Goal: Information Seeking & Learning: Learn about a topic

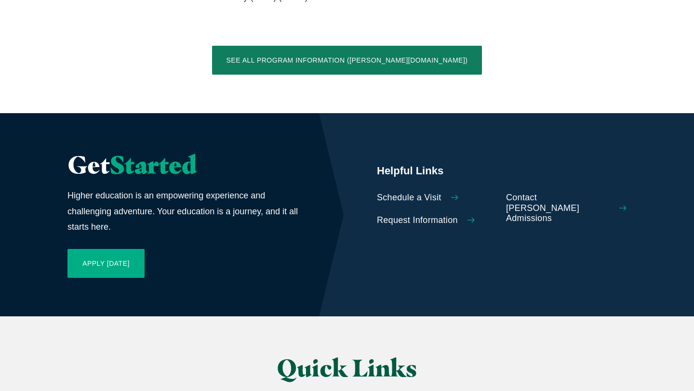
scroll to position [2224, 0]
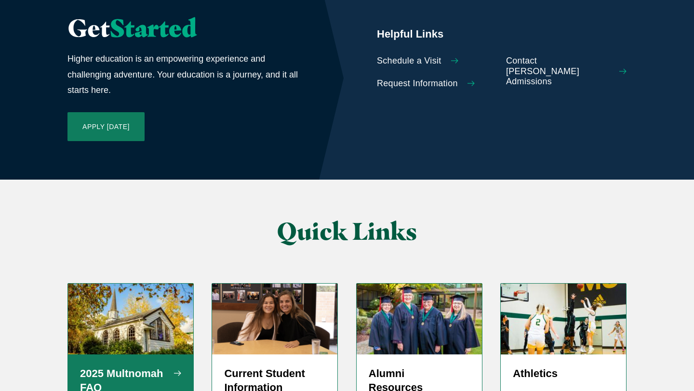
click at [123, 367] on h5 "2025 Multnomah FAQ" at bounding box center [130, 381] width 101 height 29
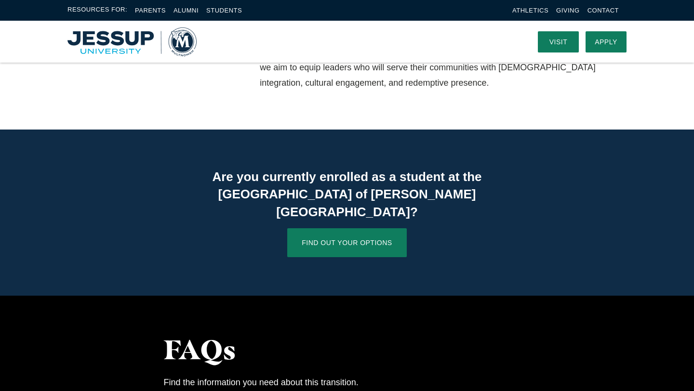
scroll to position [577, 0]
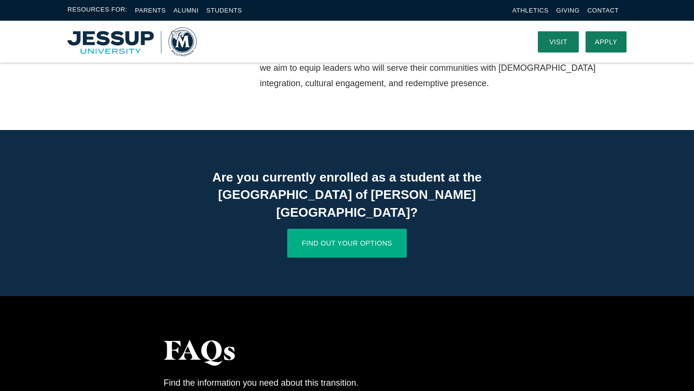
click at [375, 229] on link "Find Out Your Options" at bounding box center [346, 243] width 119 height 29
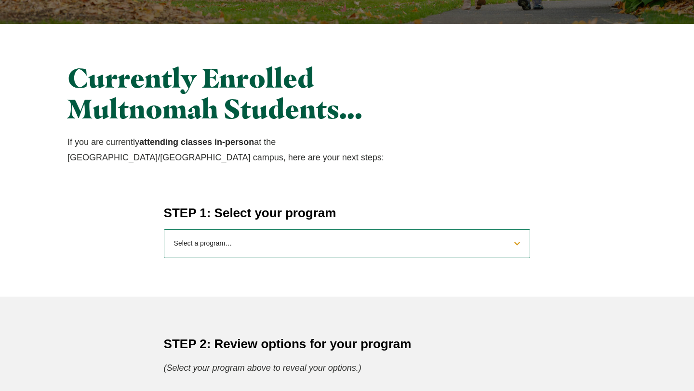
scroll to position [274, 0]
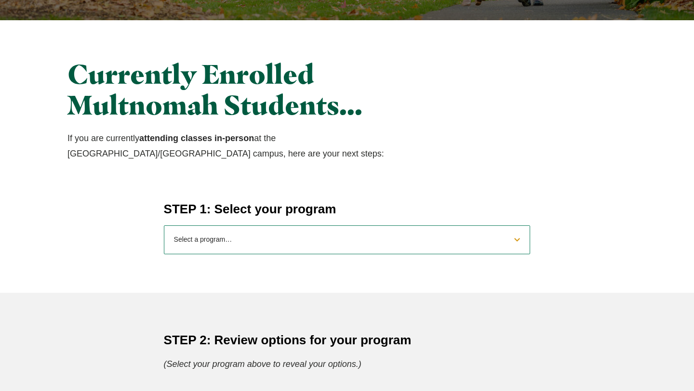
click at [355, 239] on select "Select a program… BS Bible and Theology BS Biology BS Business Administration B…" at bounding box center [347, 240] width 367 height 29
click at [164, 226] on select "Select a program… BS Bible and Theology BS Biology BS Business Administration B…" at bounding box center [347, 240] width 367 height 29
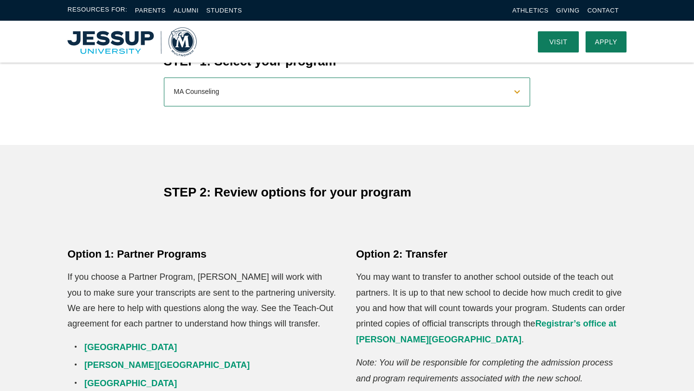
scroll to position [398, 0]
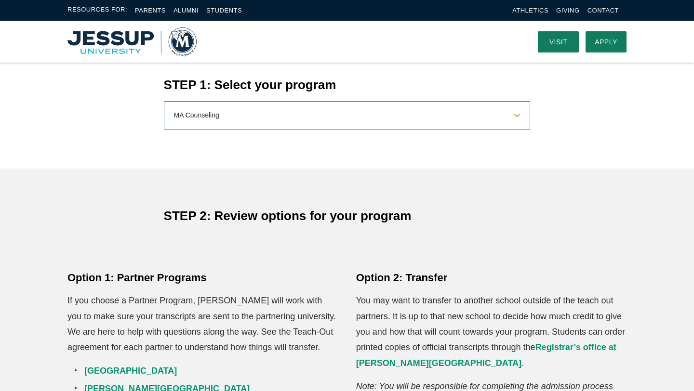
click at [355, 108] on select "Select a program… BS Bible and Theology BS Biology BS Business Administration B…" at bounding box center [347, 115] width 367 height 29
click at [164, 101] on select "Select a program… BS Bible and Theology BS Biology BS Business Administration B…" at bounding box center [347, 115] width 367 height 29
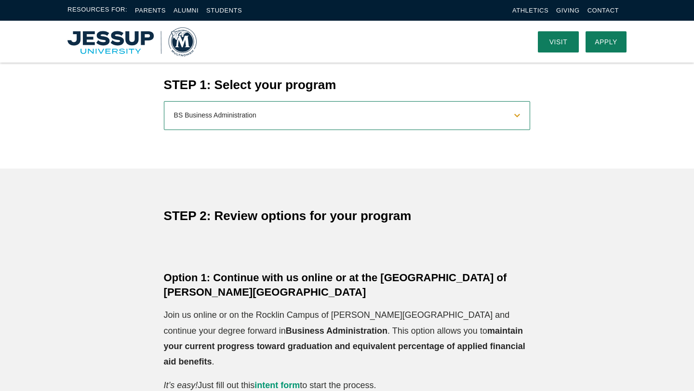
click at [281, 121] on select "Select a program… BS Bible and Theology BS Biology BS Business Administration B…" at bounding box center [347, 115] width 367 height 29
click at [164, 101] on select "Select a program… BS Bible and Theology BS Biology BS Business Administration B…" at bounding box center [347, 115] width 367 height 29
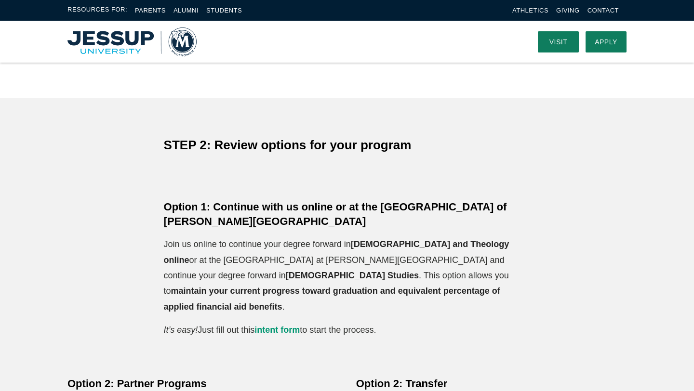
scroll to position [408, 0]
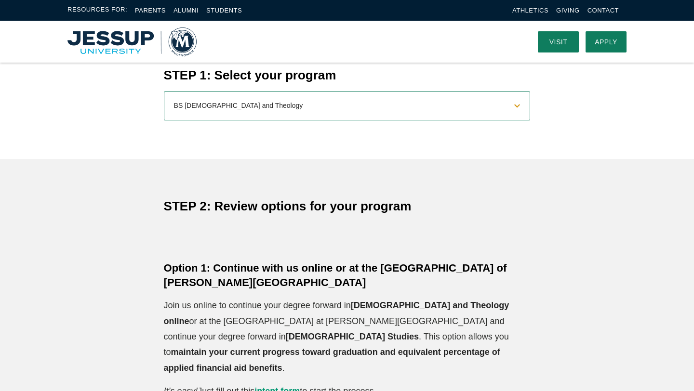
click at [322, 99] on select "Select a program… BS Bible and Theology BS Biology BS Business Administration B…" at bounding box center [347, 106] width 367 height 29
click at [164, 92] on select "Select a program… BS Bible and Theology BS Biology BS Business Administration B…" at bounding box center [347, 106] width 367 height 29
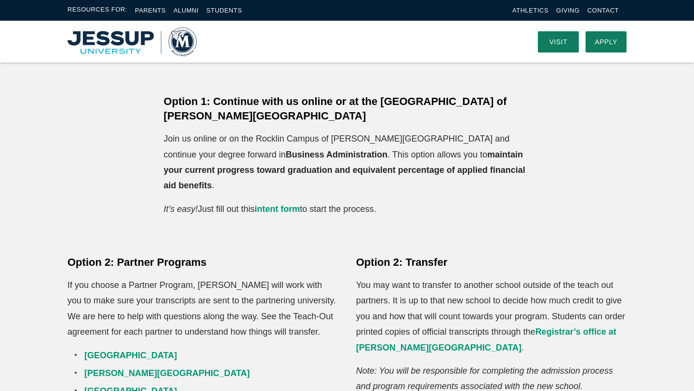
scroll to position [380, 0]
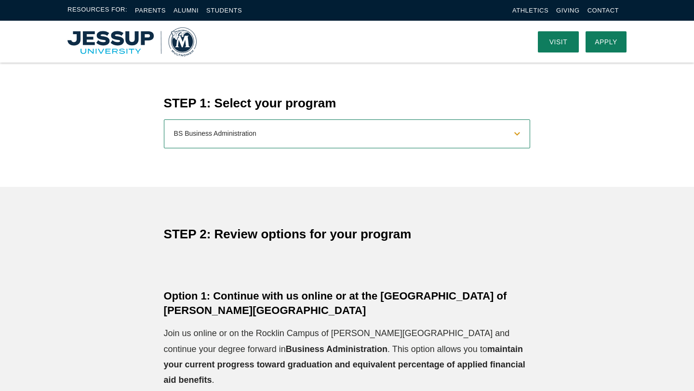
click at [362, 135] on select "Select a program… BS Bible and Theology BS Biology BS Business Administration B…" at bounding box center [347, 134] width 367 height 29
click at [164, 120] on select "Select a program… BS Bible and Theology BS Biology BS Business Administration B…" at bounding box center [347, 134] width 367 height 29
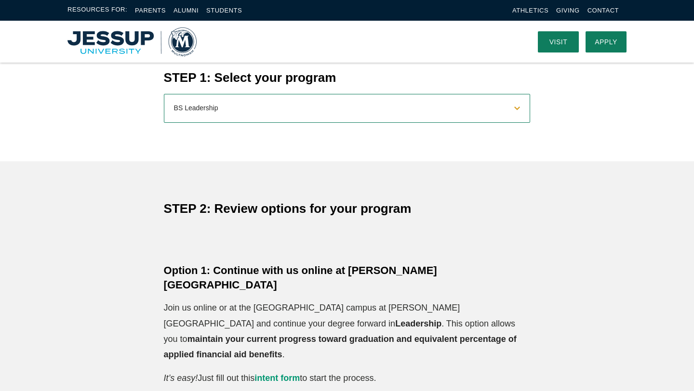
scroll to position [281, 0]
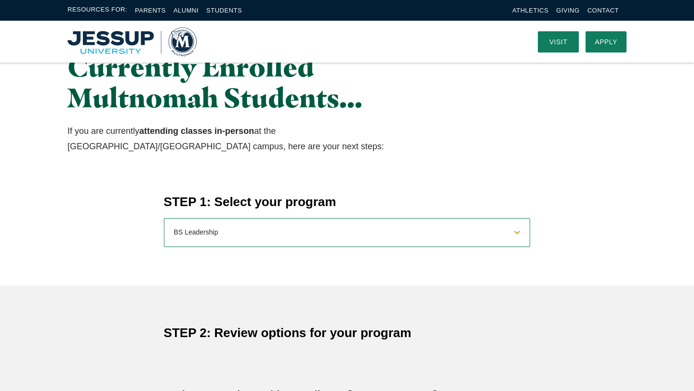
click at [336, 226] on select "Select a program… BS Bible and Theology BS Biology BS Business Administration B…" at bounding box center [347, 232] width 367 height 29
click at [164, 218] on select "Select a program… BS Bible and Theology BS Biology BS Business Administration B…" at bounding box center [347, 232] width 367 height 29
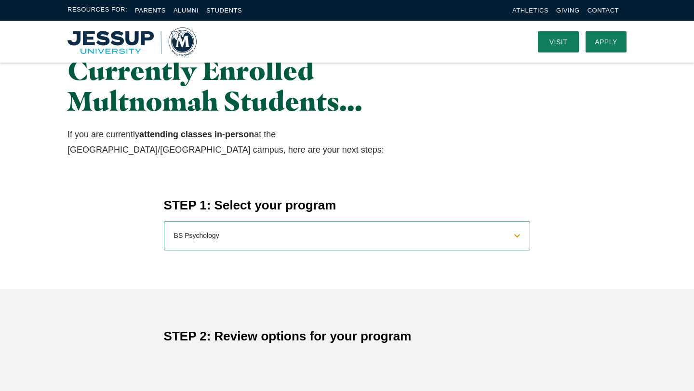
scroll to position [220, 0]
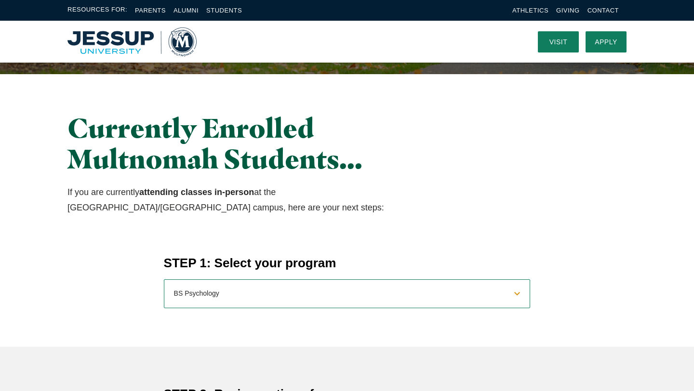
click at [307, 298] on select "Select a program… BS Bible and Theology BS Biology BS Business Administration B…" at bounding box center [347, 294] width 367 height 29
click at [164, 280] on select "Select a program… BS Bible and Theology BS Biology BS Business Administration B…" at bounding box center [347, 294] width 367 height 29
click at [297, 291] on select "Select a program… BS Bible and Theology BS Biology BS Business Administration B…" at bounding box center [347, 294] width 367 height 29
select select "2025leadership"
click at [164, 280] on select "Select a program… BS Bible and Theology BS Biology BS Business Administration B…" at bounding box center [347, 294] width 367 height 29
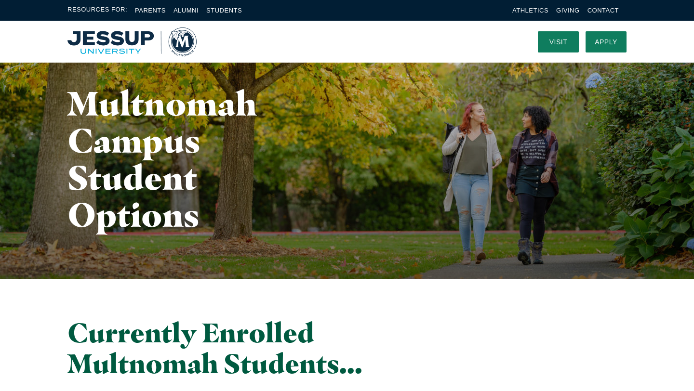
scroll to position [0, 0]
